Goal: Communication & Community: Answer question/provide support

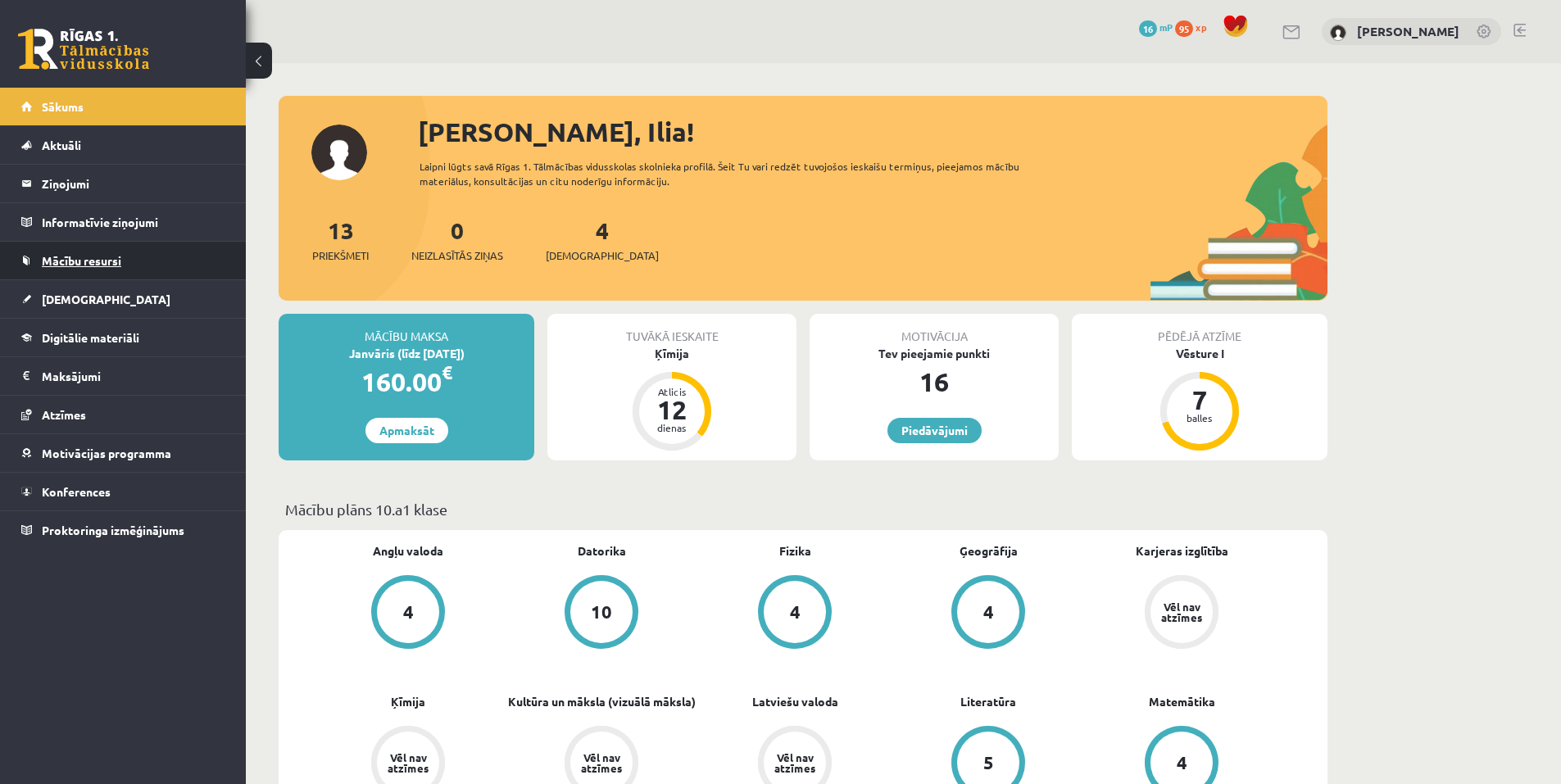
click at [131, 256] on link "Mācību resursi" at bounding box center [124, 260] width 204 height 37
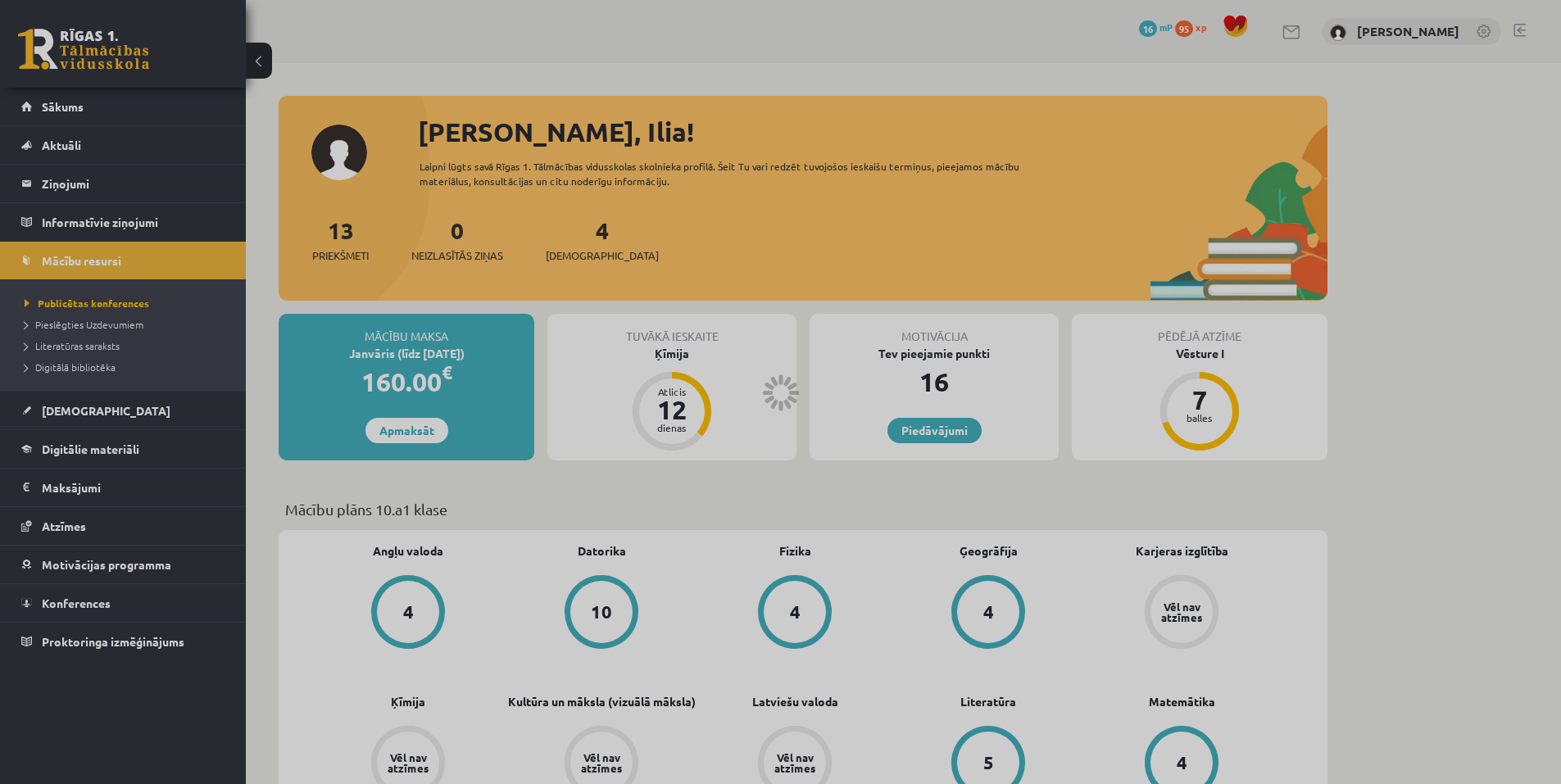
click at [92, 222] on div at bounding box center [780, 392] width 1561 height 784
click at [89, 174] on div at bounding box center [780, 392] width 1561 height 784
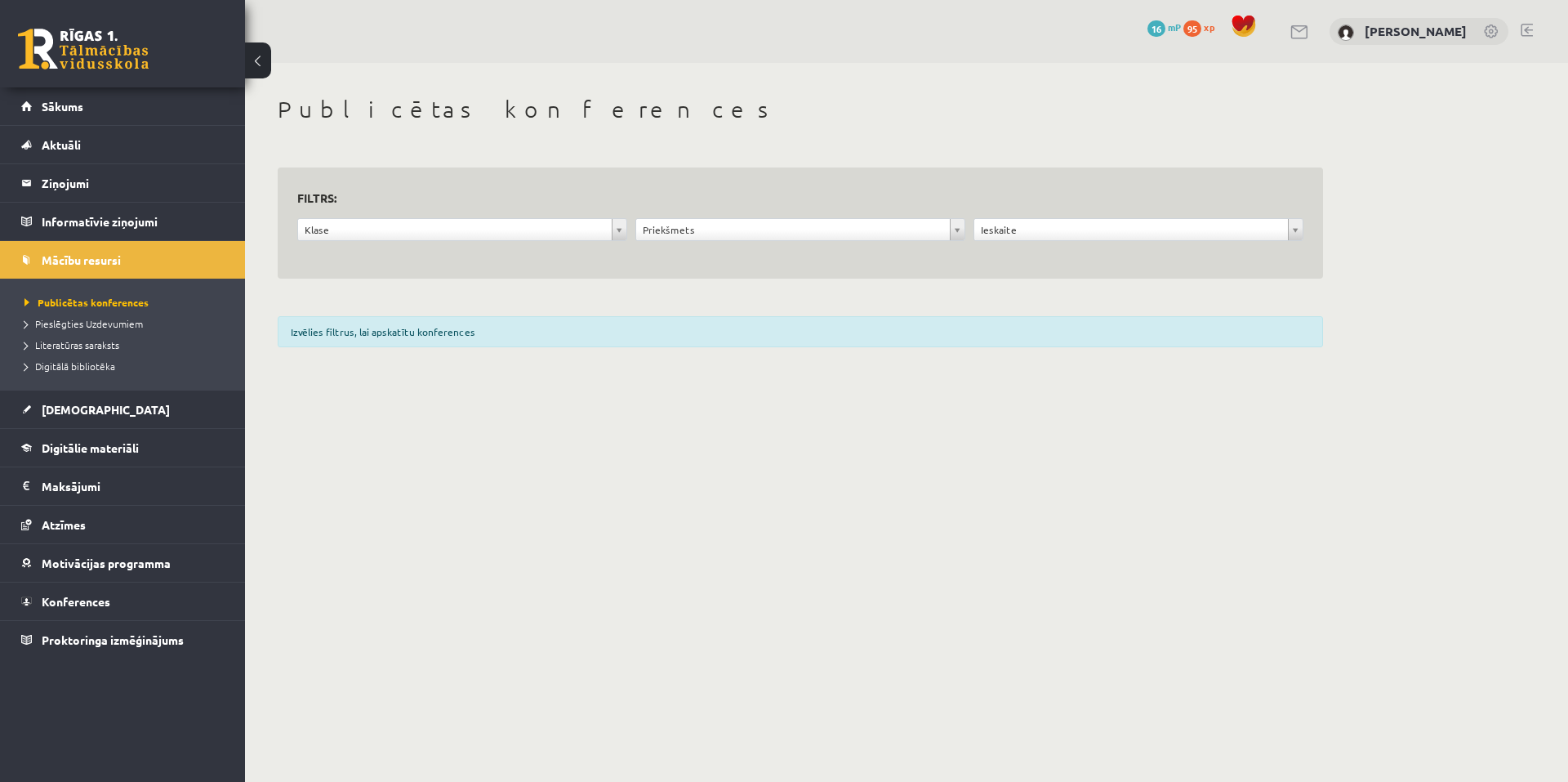
drag, startPoint x: 819, startPoint y: 415, endPoint x: 810, endPoint y: 418, distance: 9.5
click at [810, 418] on body "0 Dāvanas 16 mP 95 xp [PERSON_NAME] Sākums Aktuāli Kā mācīties [PERSON_NAME] Ko…" at bounding box center [784, 391] width 1568 height 782
click at [79, 190] on legend "Ziņojumi 0" at bounding box center [132, 182] width 183 height 37
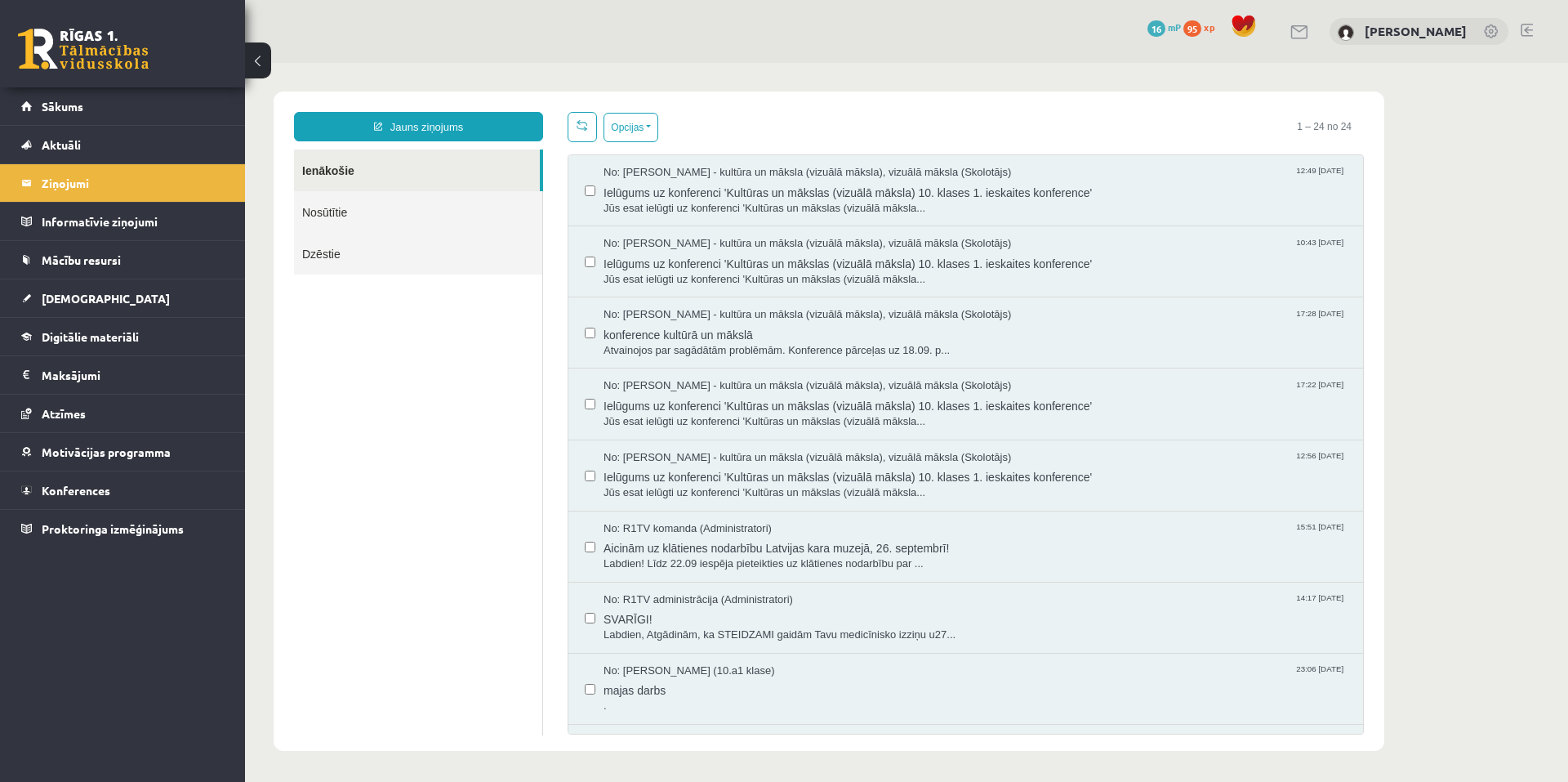
click at [332, 212] on link "Nosūtītie" at bounding box center [418, 212] width 248 height 41
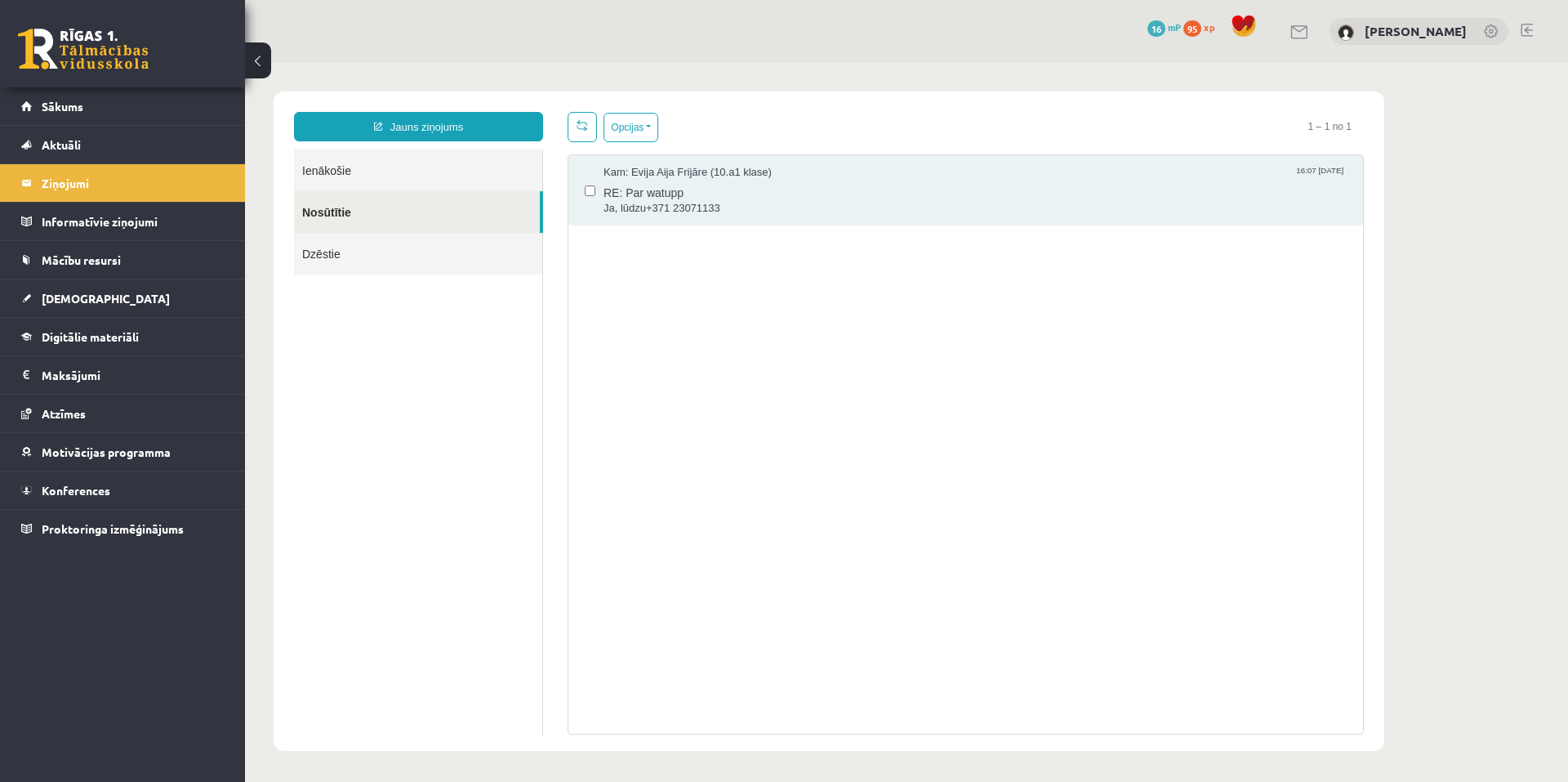
click at [353, 248] on link "Dzēstie" at bounding box center [418, 253] width 248 height 41
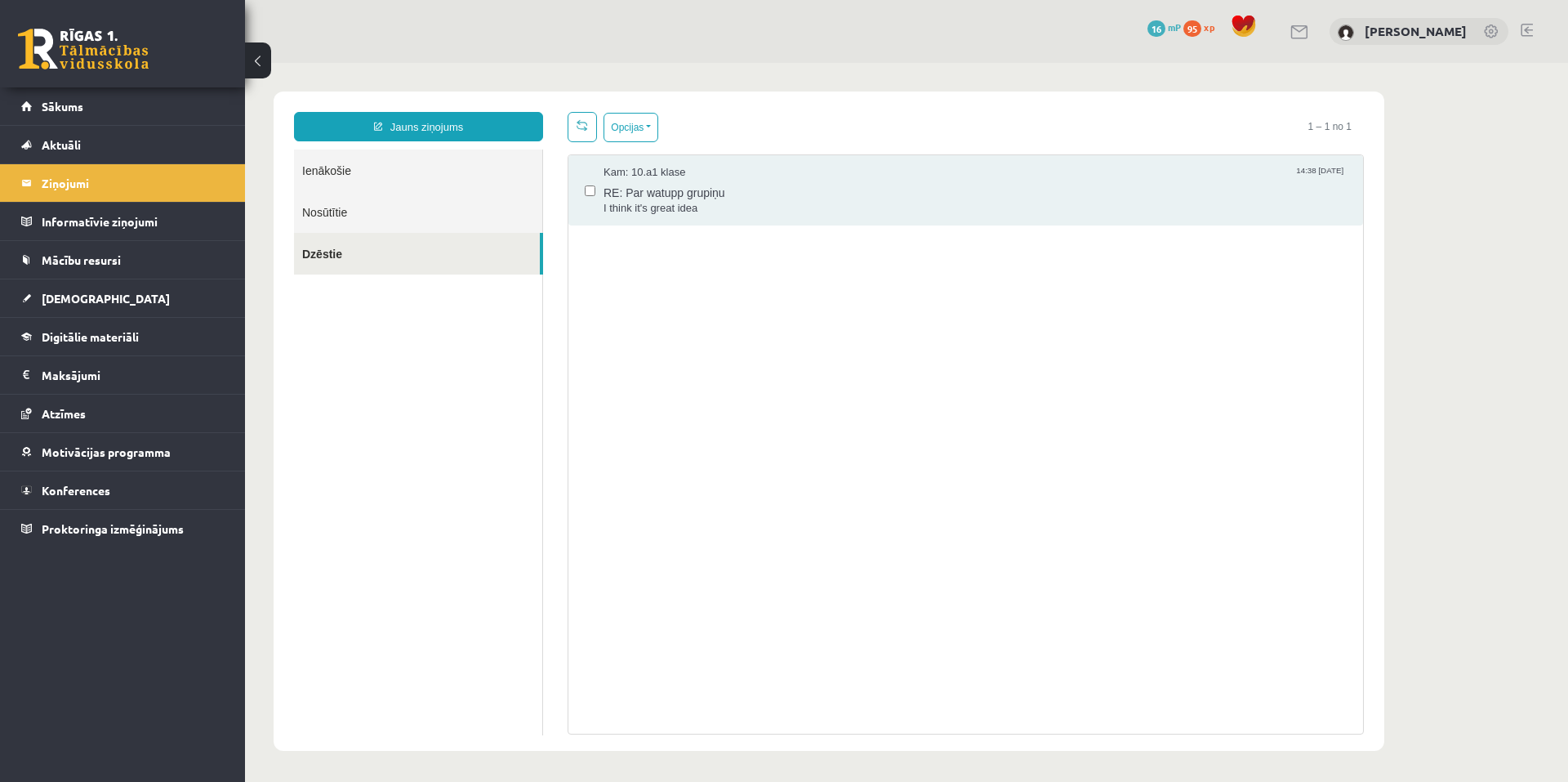
click at [368, 174] on link "Ienākošie" at bounding box center [418, 170] width 248 height 41
click at [333, 164] on link "Ienākošie" at bounding box center [418, 170] width 248 height 41
click at [332, 176] on link "Ienākošie" at bounding box center [418, 170] width 248 height 41
click at [335, 228] on link "Nosūtītie" at bounding box center [418, 212] width 248 height 41
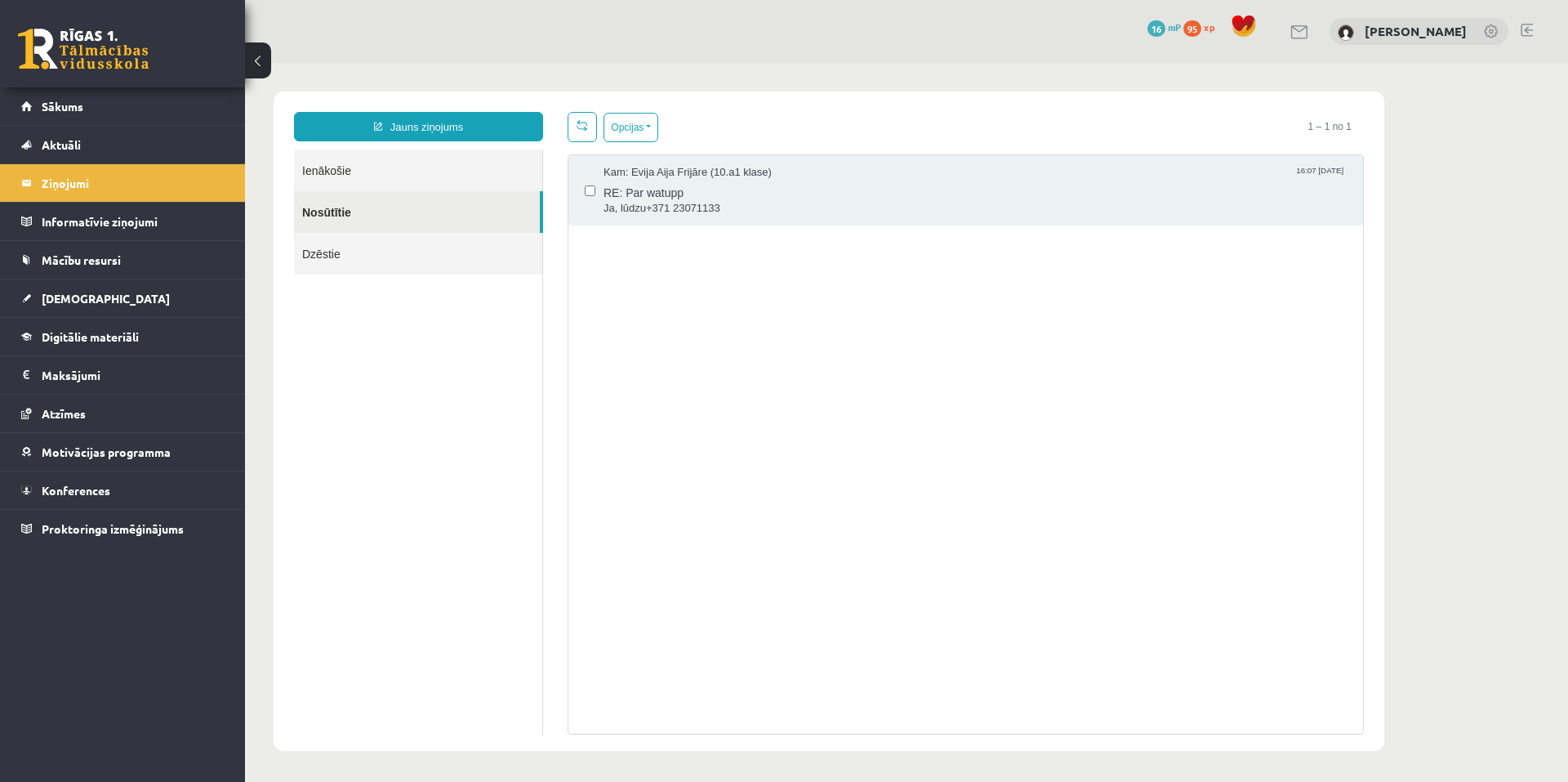
click at [335, 177] on link "Ienākošie" at bounding box center [418, 170] width 248 height 41
click at [335, 168] on link "Ienākošie" at bounding box center [418, 170] width 248 height 41
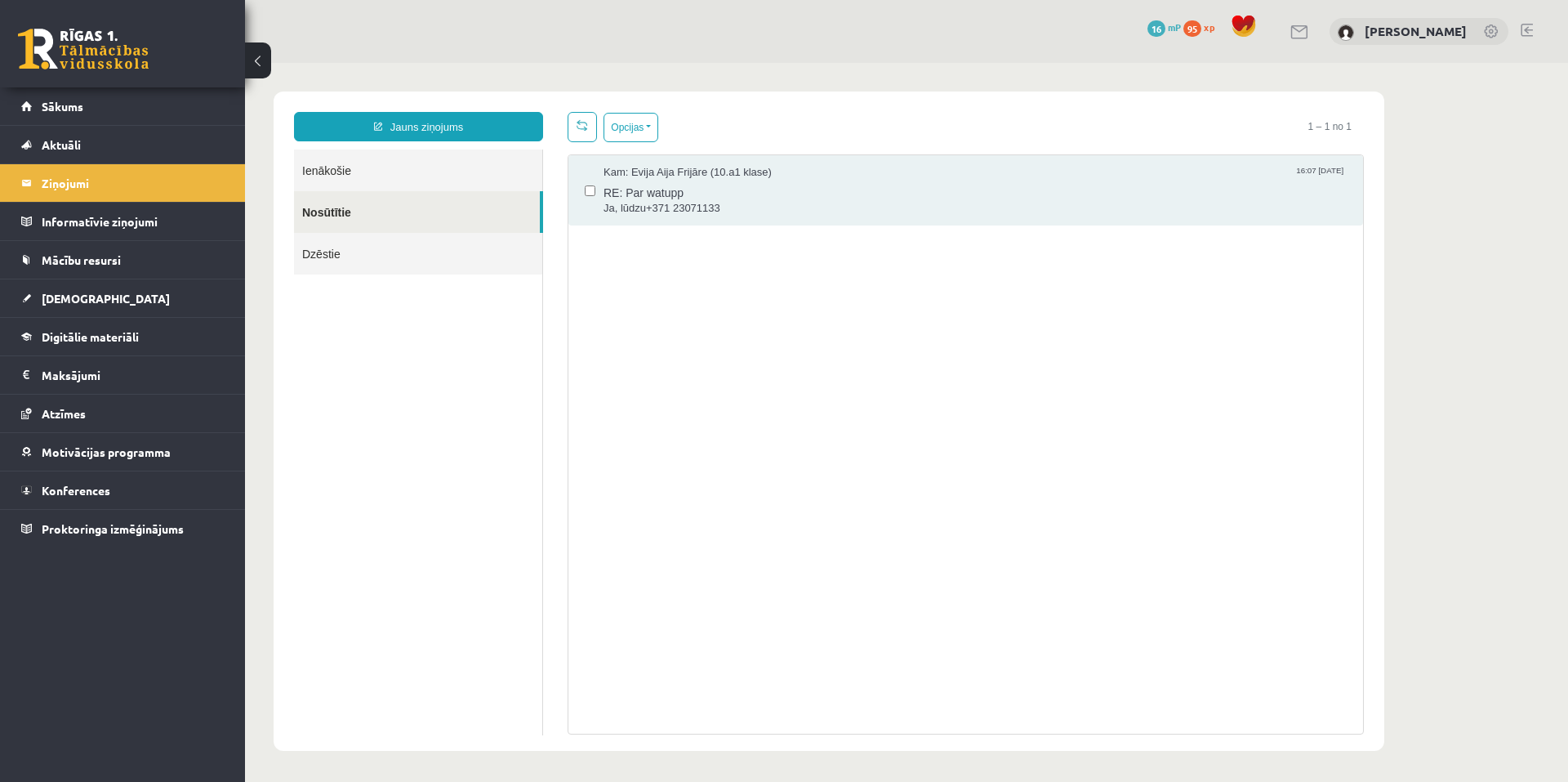
click at [318, 168] on link "Ienākošie" at bounding box center [418, 170] width 248 height 41
click at [411, 168] on link "Ienākošie" at bounding box center [418, 170] width 248 height 41
click at [419, 168] on link "Ienākošie" at bounding box center [418, 170] width 248 height 41
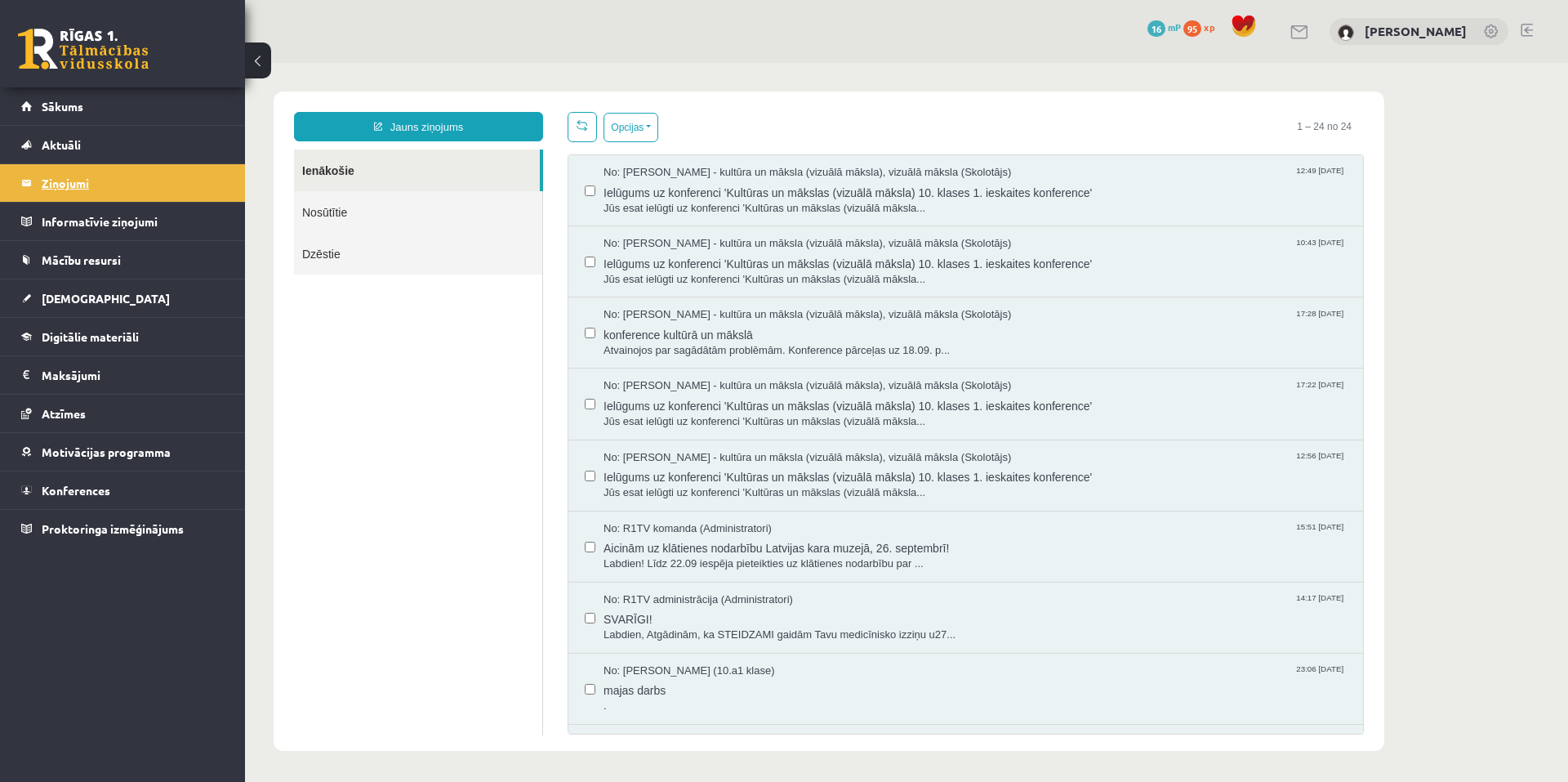
click at [90, 174] on legend "Ziņojumi 0" at bounding box center [132, 182] width 183 height 37
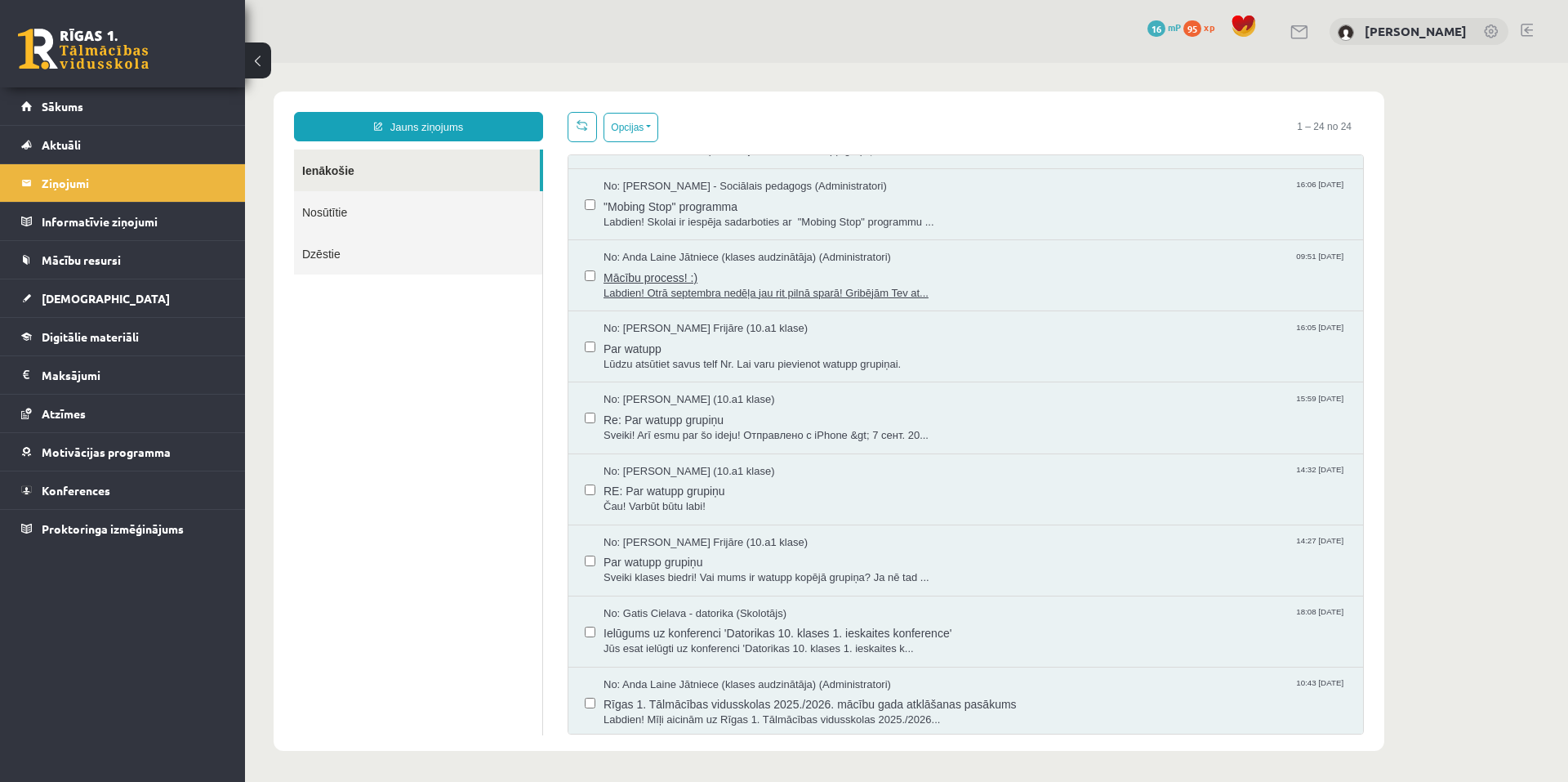
scroll to position [1129, 0]
click at [827, 698] on span "Rīgas 1. Tālmācības vidusskolas 2025./2026. mācību gada atklāšanas pasākums" at bounding box center [975, 698] width 743 height 21
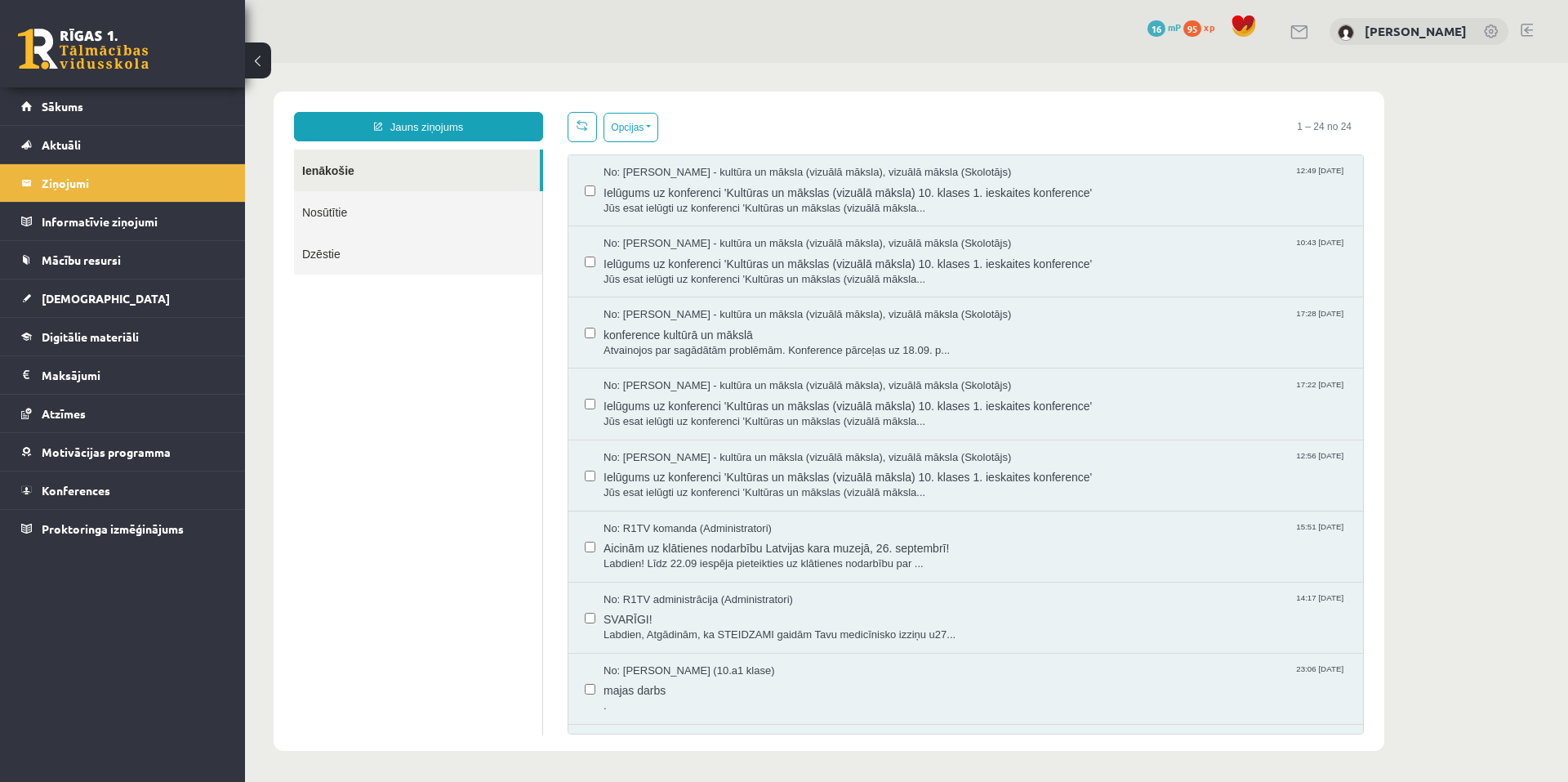
scroll to position [0, 0]
click at [718, 630] on span "Labdien, Atgādinām, ka STEIDZAMI gaidām Tavu medicīnisko izziņu u27..." at bounding box center [975, 635] width 743 height 16
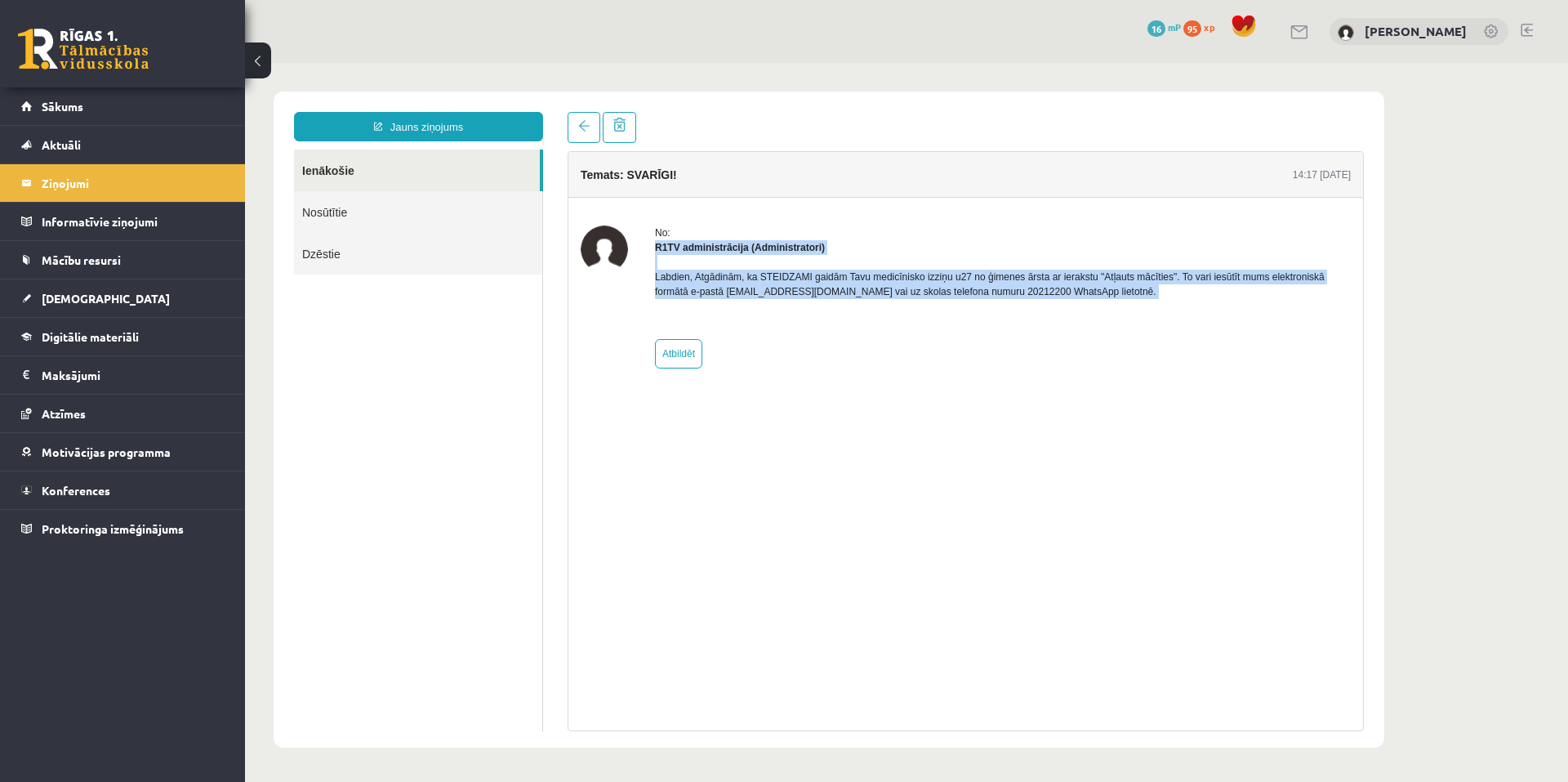
drag, startPoint x: 649, startPoint y: 247, endPoint x: 1059, endPoint y: 307, distance: 414.4
click at [1059, 307] on div "No: R1TV administrācija (Administratori) Labdien, Atgādinām, ka STEIDZAMI gaidā…" at bounding box center [965, 296] width 770 height 143
click at [1027, 297] on p "Labdien, Atgādinām, ka STEIDZAMI gaidām Tavu medicīnisko izziņu u27 no ģimenes …" at bounding box center [1002, 285] width 696 height 30
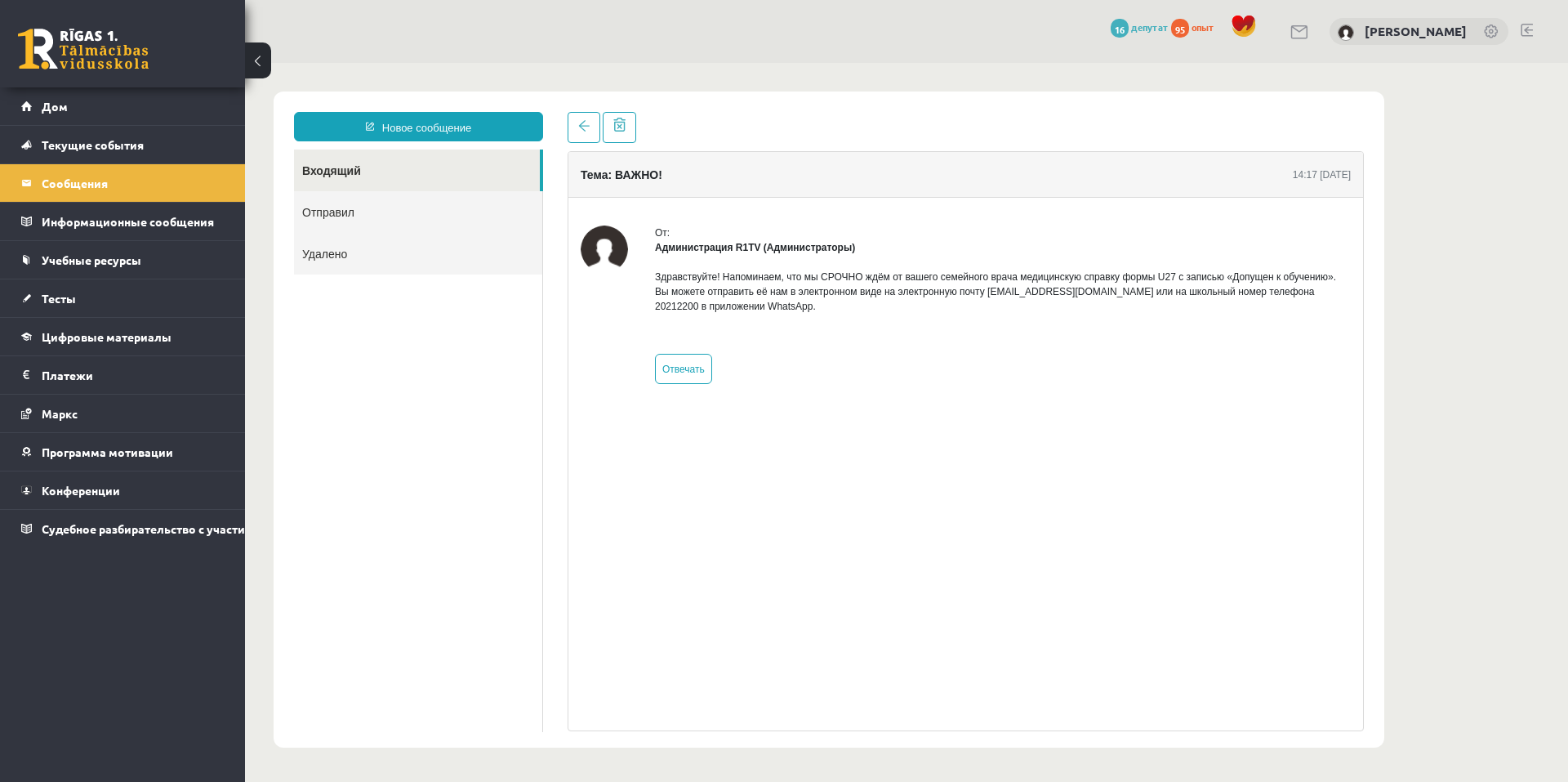
click at [1444, 362] on body "Новое сообщение Входящий Отправил Удалено ******** ******** ******* Тема: ВАЖНО…" at bounding box center [906, 420] width 1322 height 713
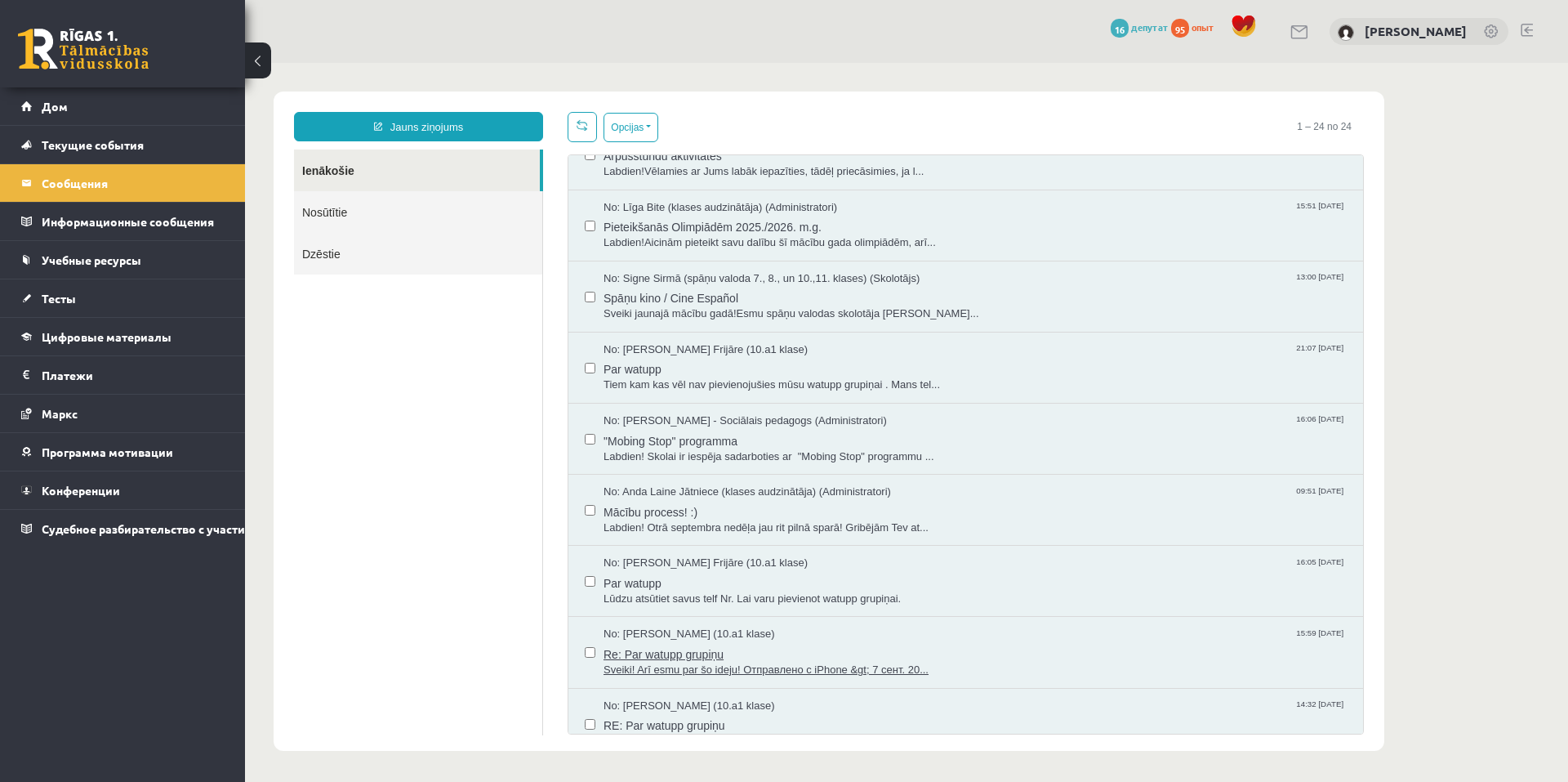
scroll to position [884, 0]
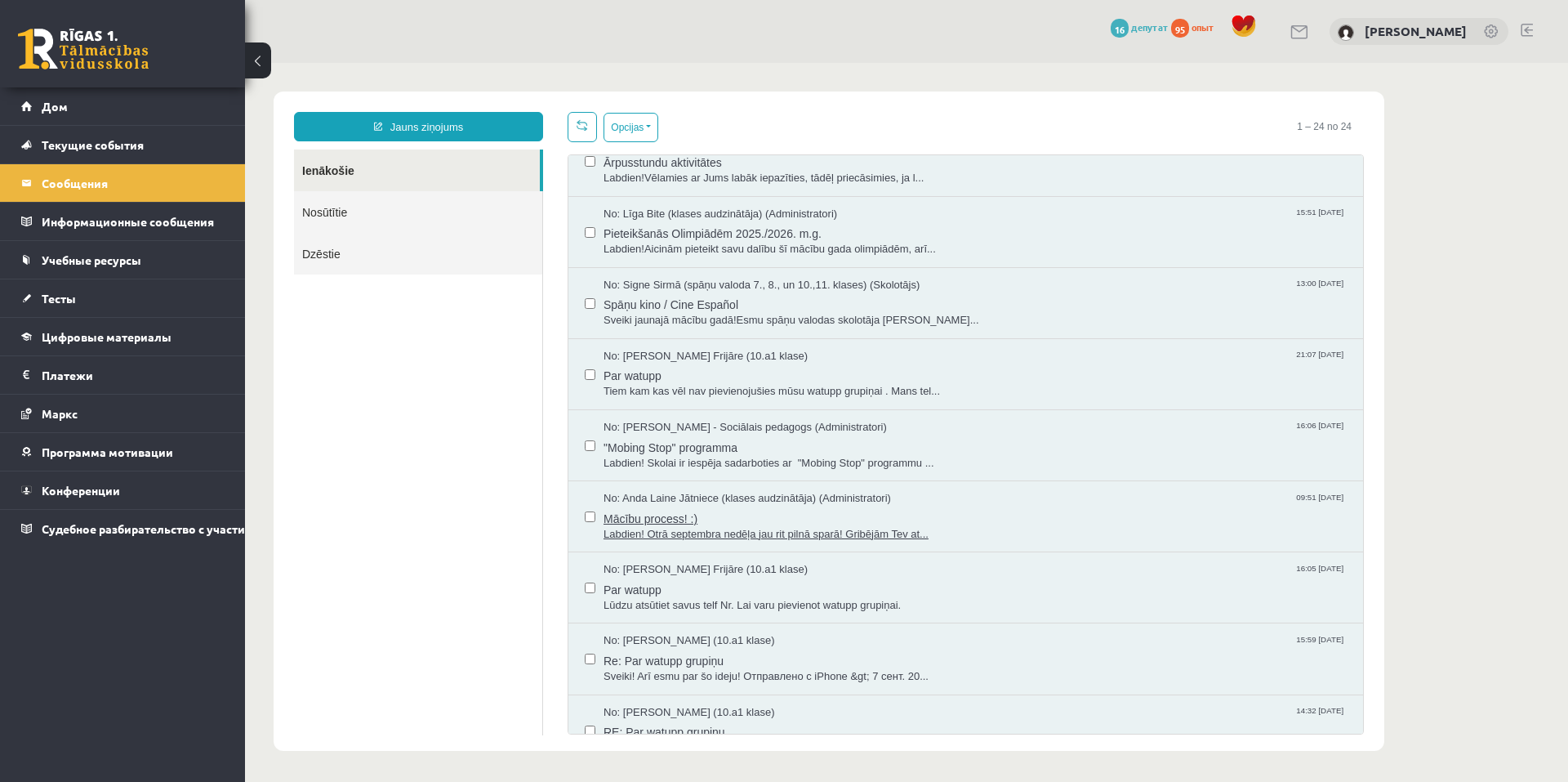
click at [772, 529] on span "Labdien! Otrā septembra nedēļa jau rit pilnā sparā! Gribējām Tev at..." at bounding box center [975, 535] width 743 height 16
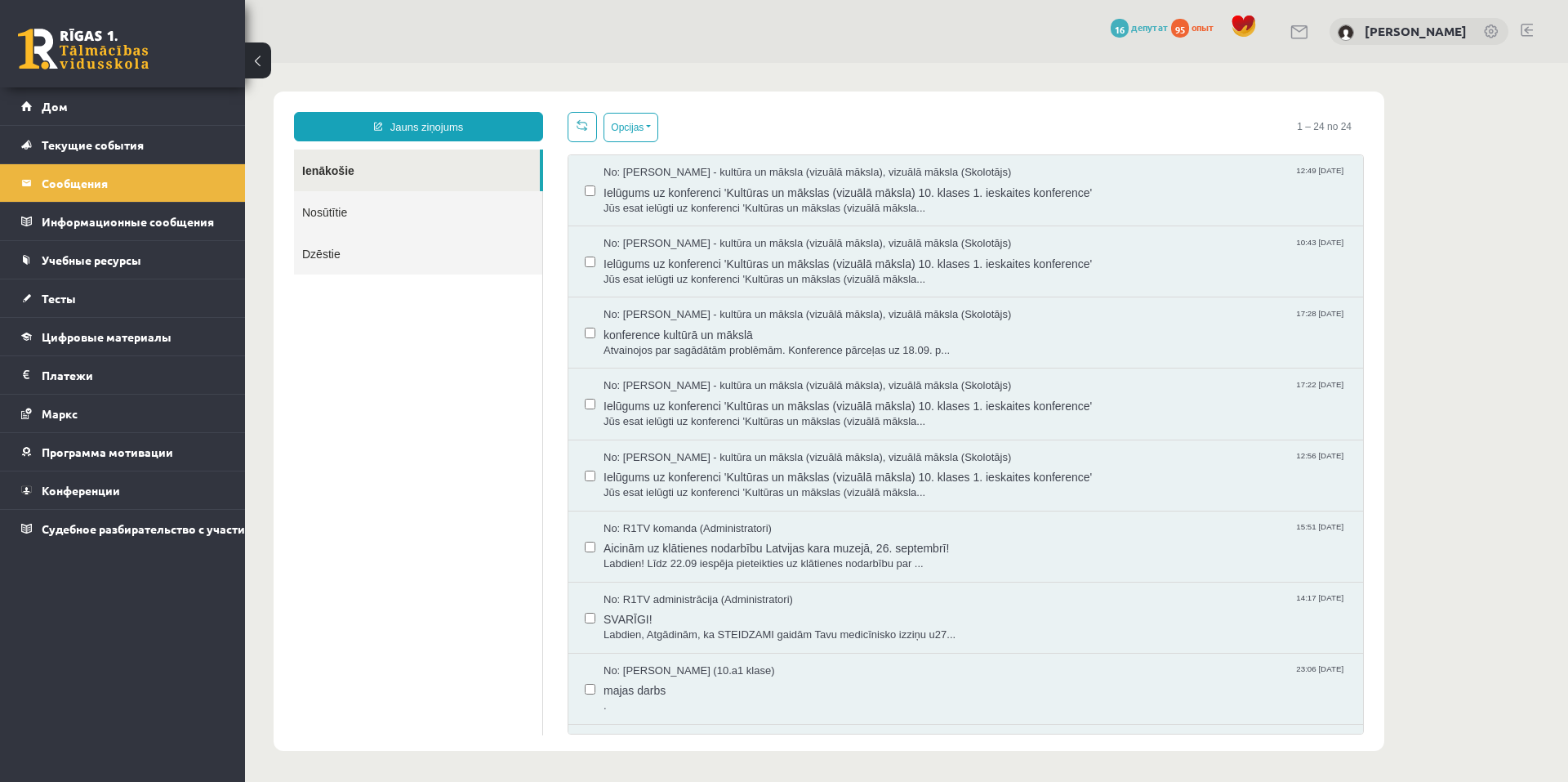
scroll to position [0, 0]
